Goal: Transaction & Acquisition: Subscribe to service/newsletter

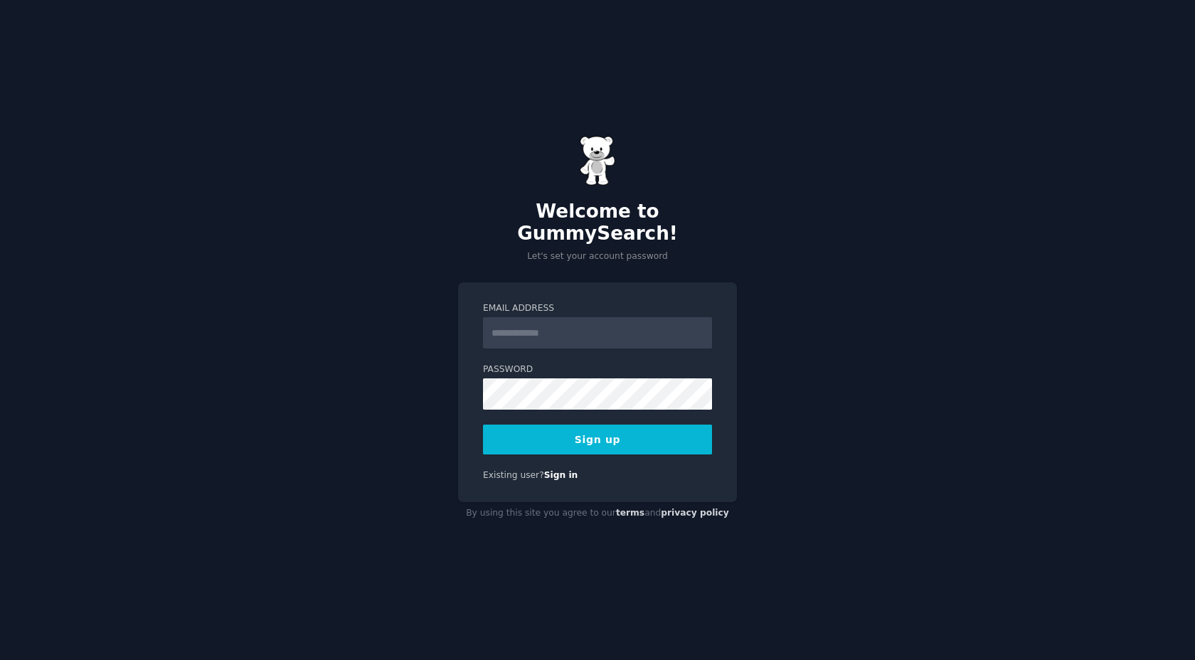
click at [538, 319] on input "Email Address" at bounding box center [597, 332] width 229 height 31
type input "**********"
click at [558, 440] on button "Sign up" at bounding box center [597, 440] width 229 height 30
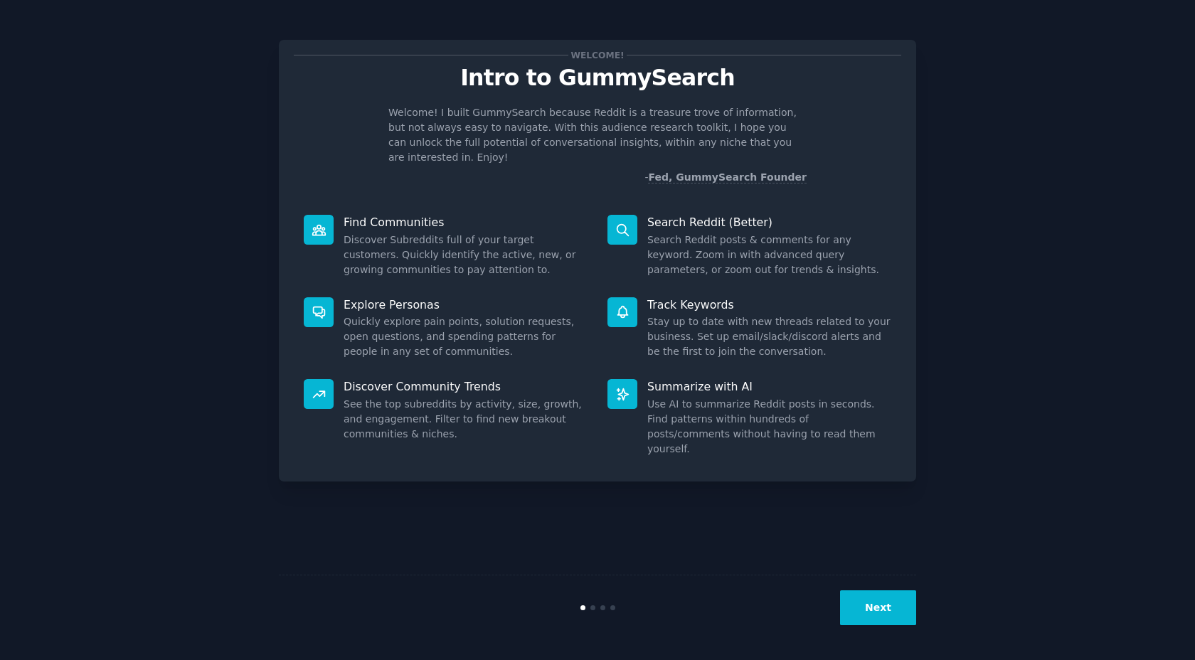
click at [885, 610] on button "Next" at bounding box center [878, 607] width 76 height 35
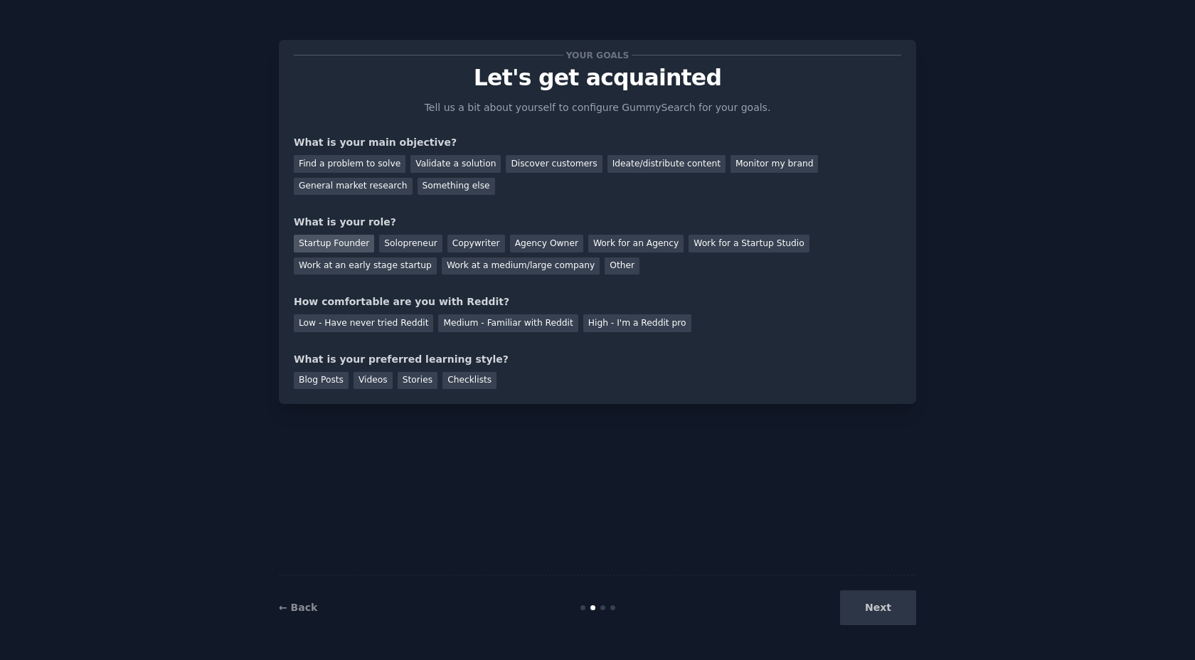
click at [331, 240] on div "Startup Founder" at bounding box center [334, 244] width 80 height 18
click at [383, 240] on div "Solopreneur" at bounding box center [410, 244] width 63 height 18
click at [326, 243] on div "Startup Founder" at bounding box center [334, 244] width 80 height 18
click at [411, 243] on div "Solopreneur" at bounding box center [410, 244] width 63 height 18
click at [358, 165] on div "Find a problem to solve" at bounding box center [350, 164] width 112 height 18
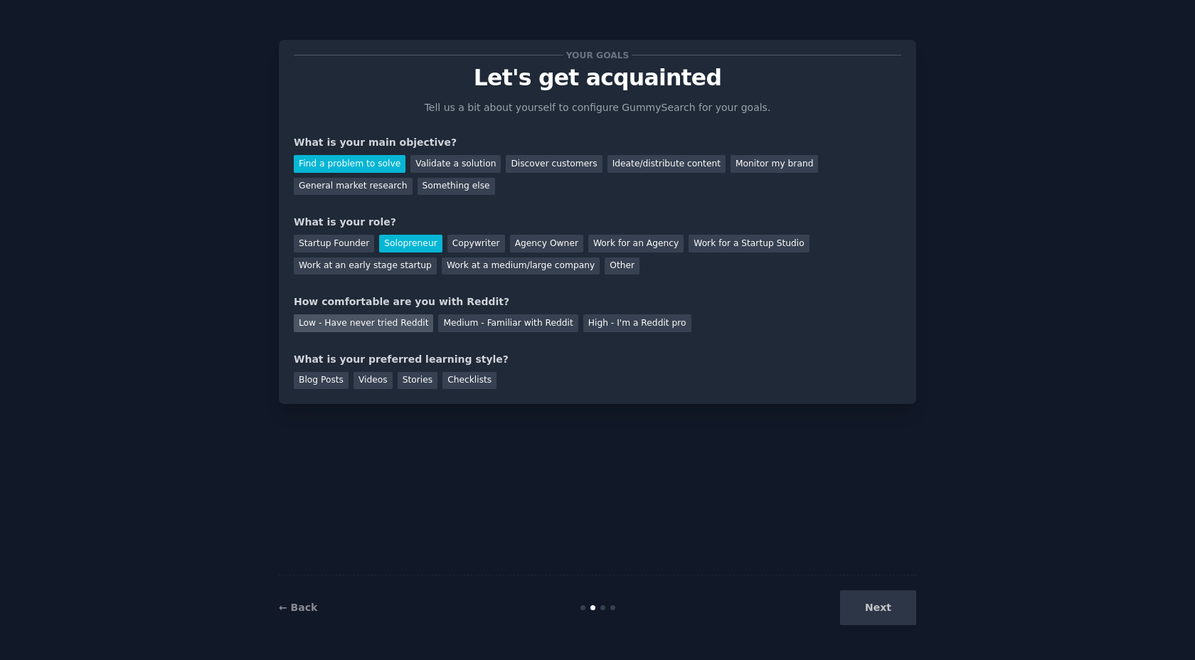
click at [388, 325] on div "Low - Have never tried Reddit" at bounding box center [363, 323] width 139 height 18
click at [407, 384] on div "Stories" at bounding box center [418, 381] width 40 height 18
click at [323, 381] on div "Blog Posts" at bounding box center [321, 381] width 55 height 18
click at [881, 604] on button "Next" at bounding box center [878, 607] width 76 height 35
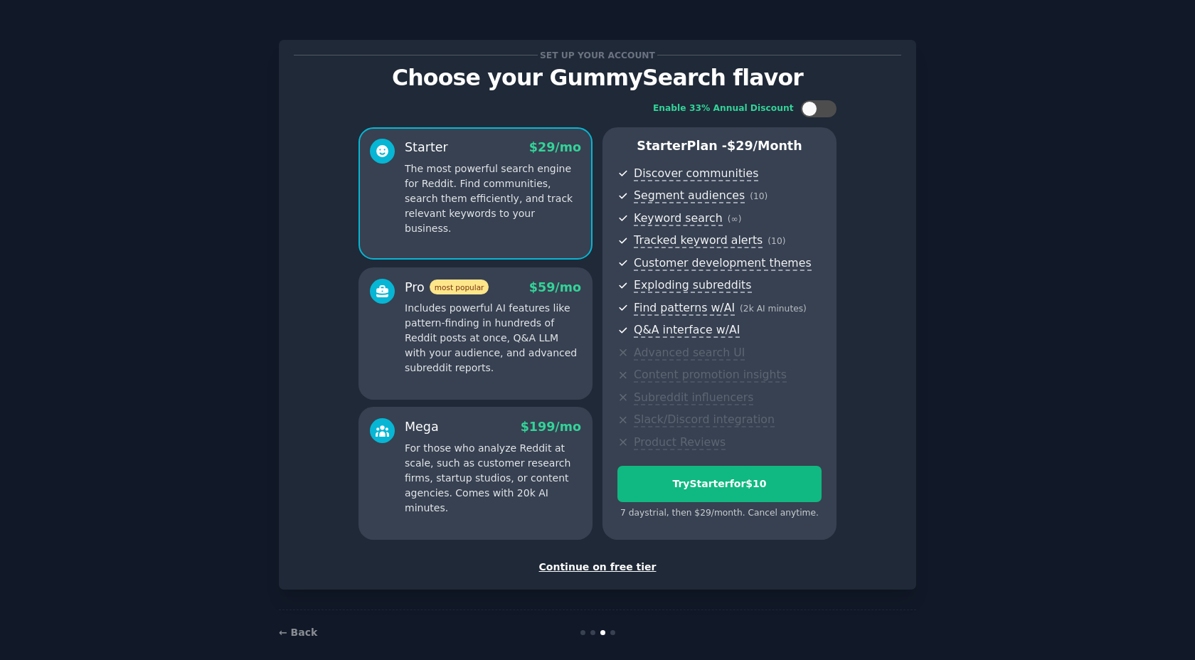
click at [623, 563] on div "Continue on free tier" at bounding box center [597, 567] width 607 height 15
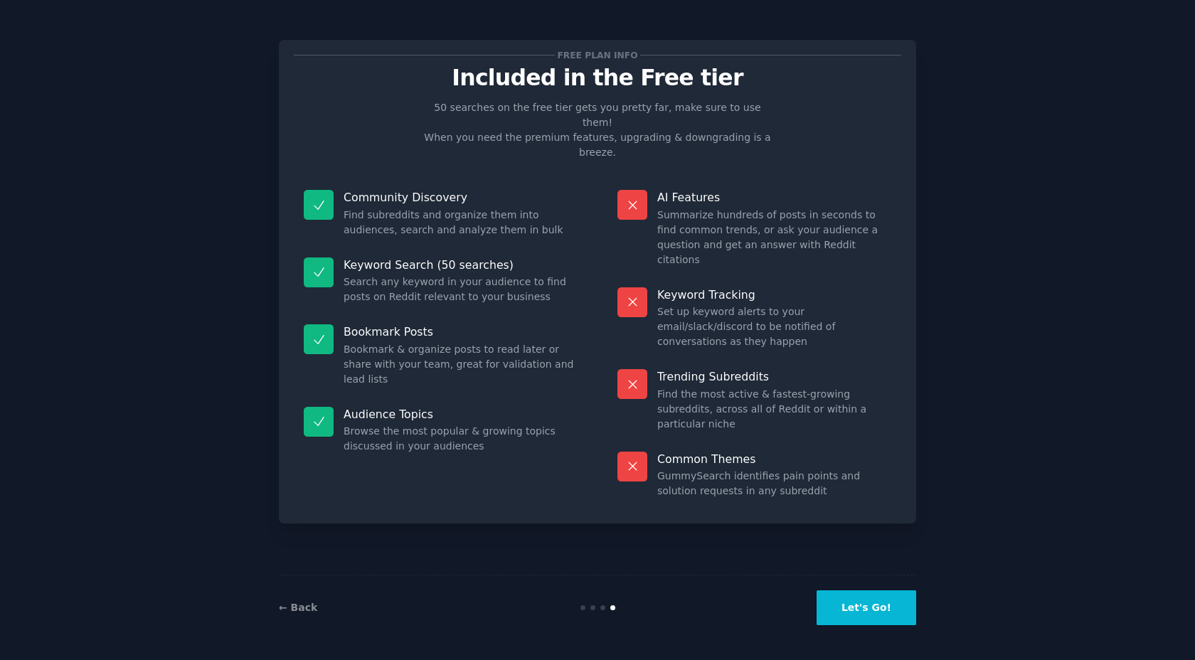
click at [883, 612] on button "Let's Go!" at bounding box center [866, 607] width 100 height 35
